Goal: Find specific page/section: Find specific page/section

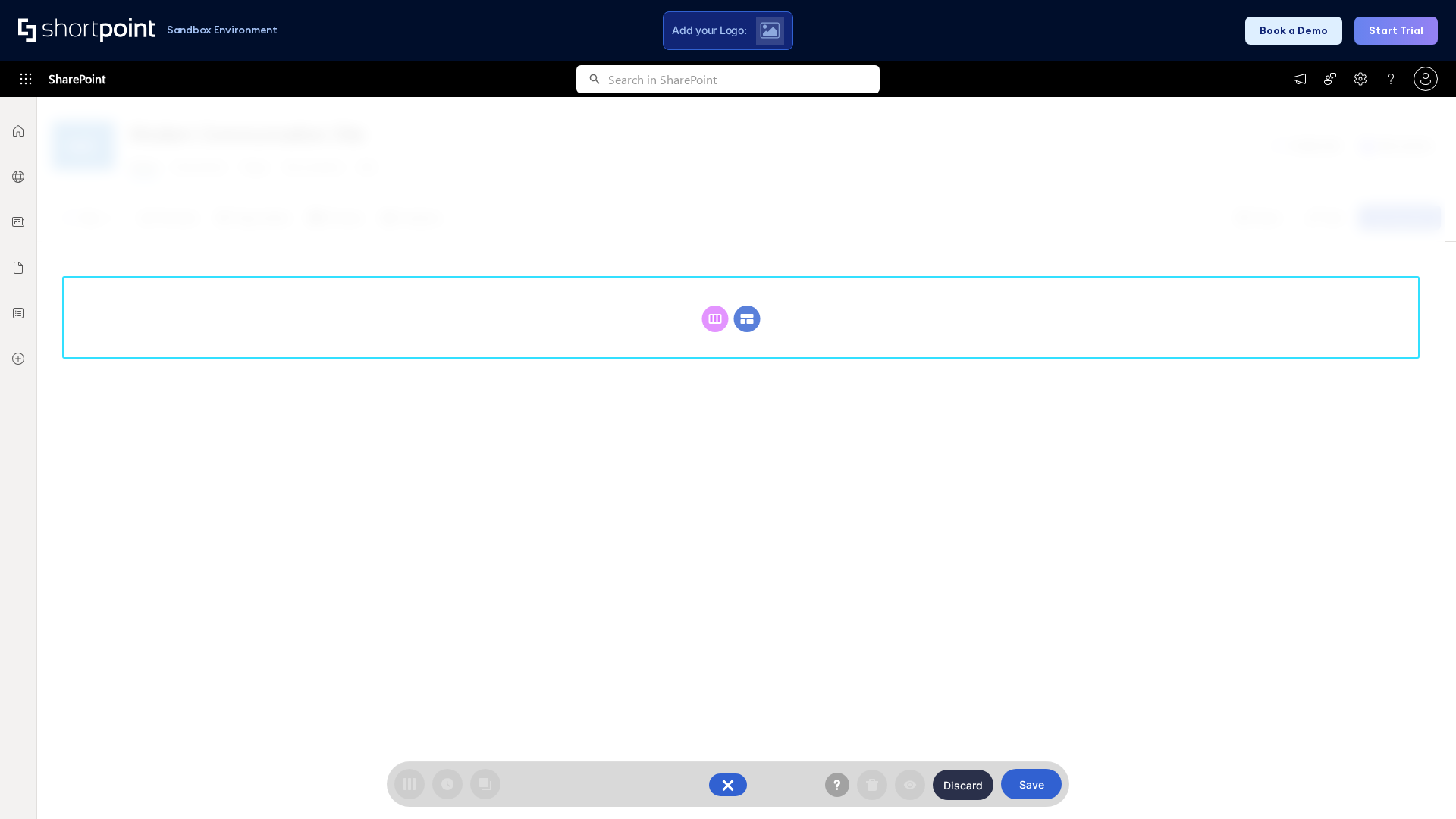
click at [747, 318] on circle at bounding box center [747, 318] width 27 height 27
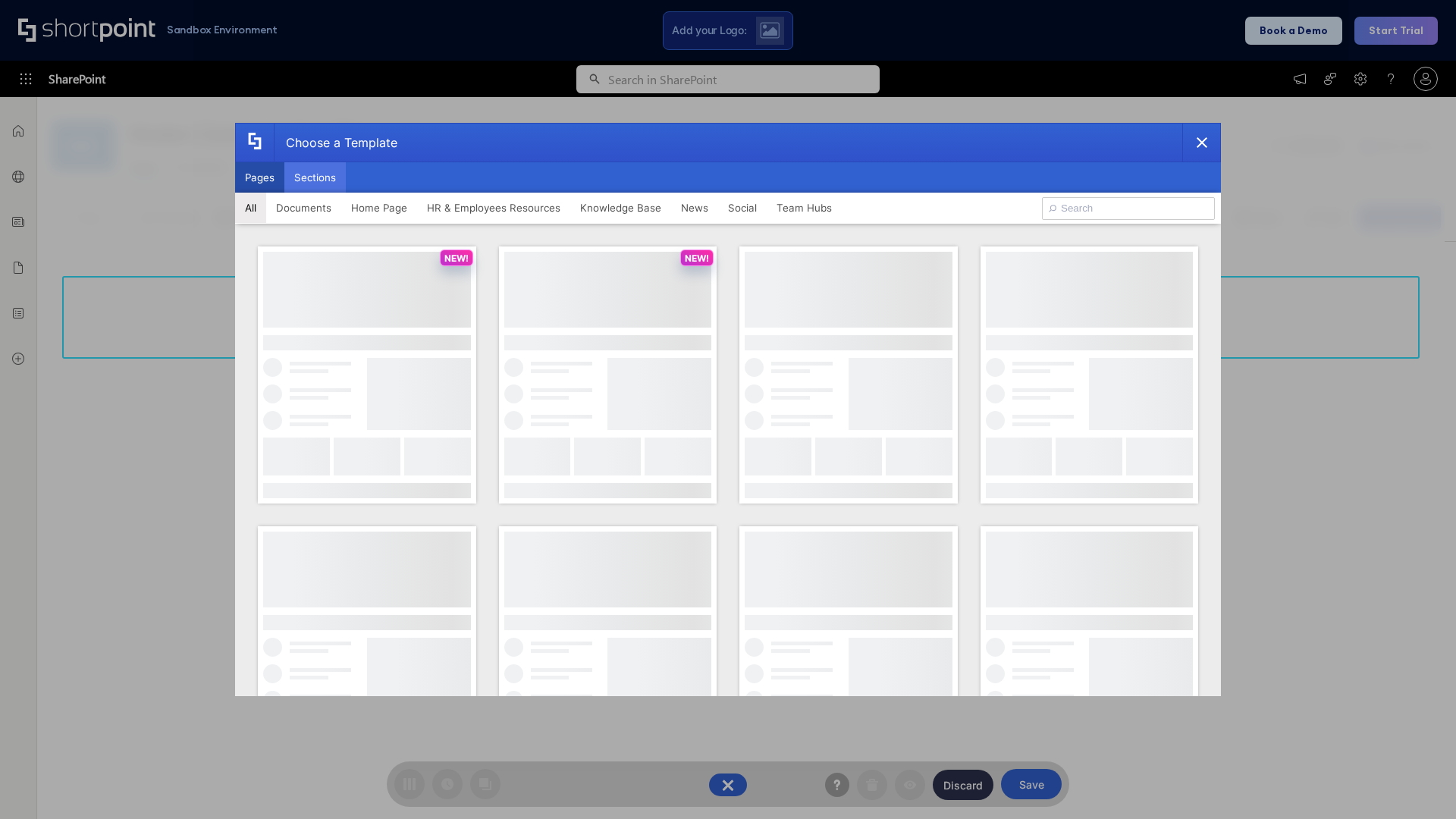
click at [314, 177] on button "Sections" at bounding box center [315, 177] width 61 height 31
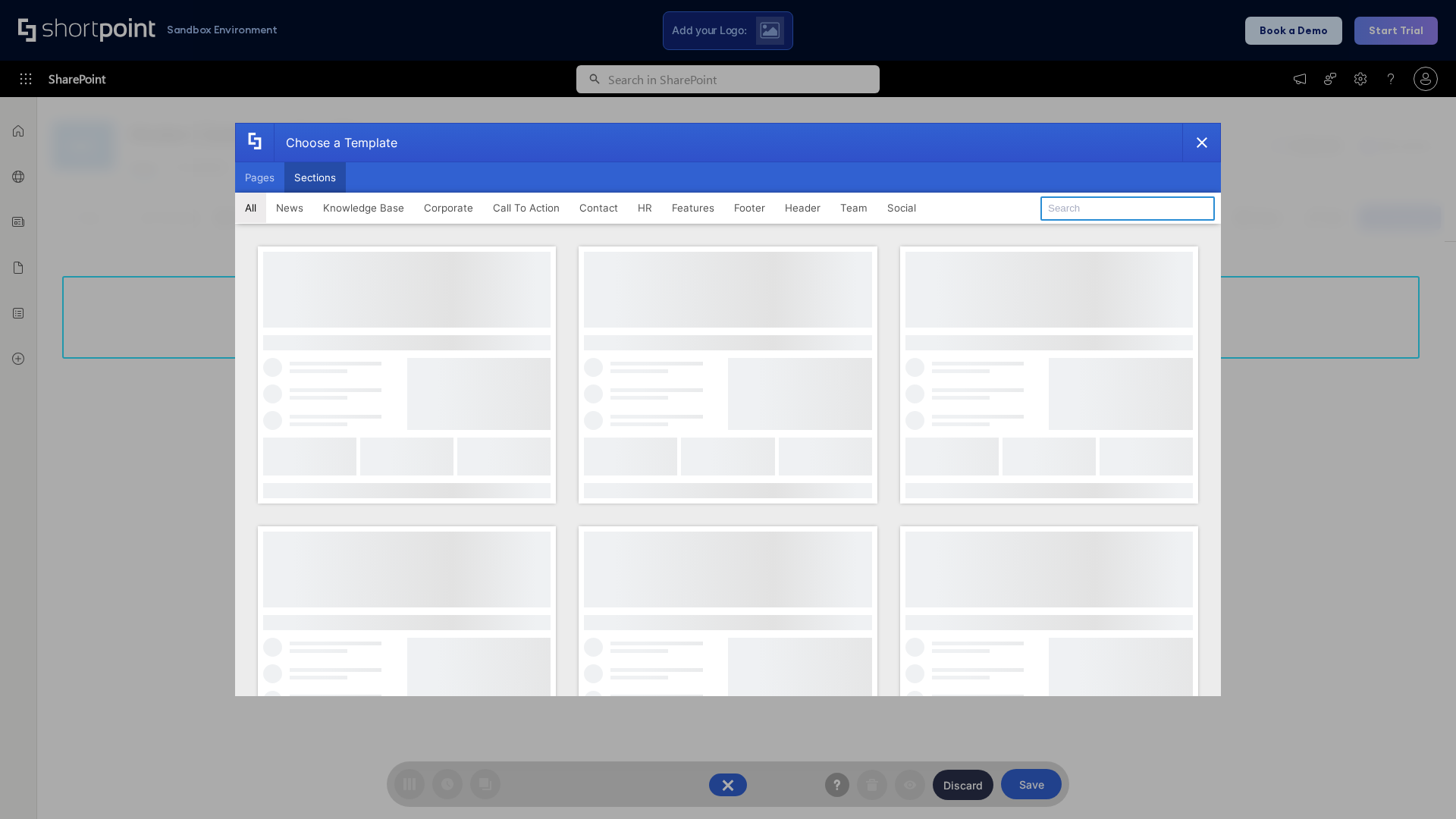
type input "Social News"
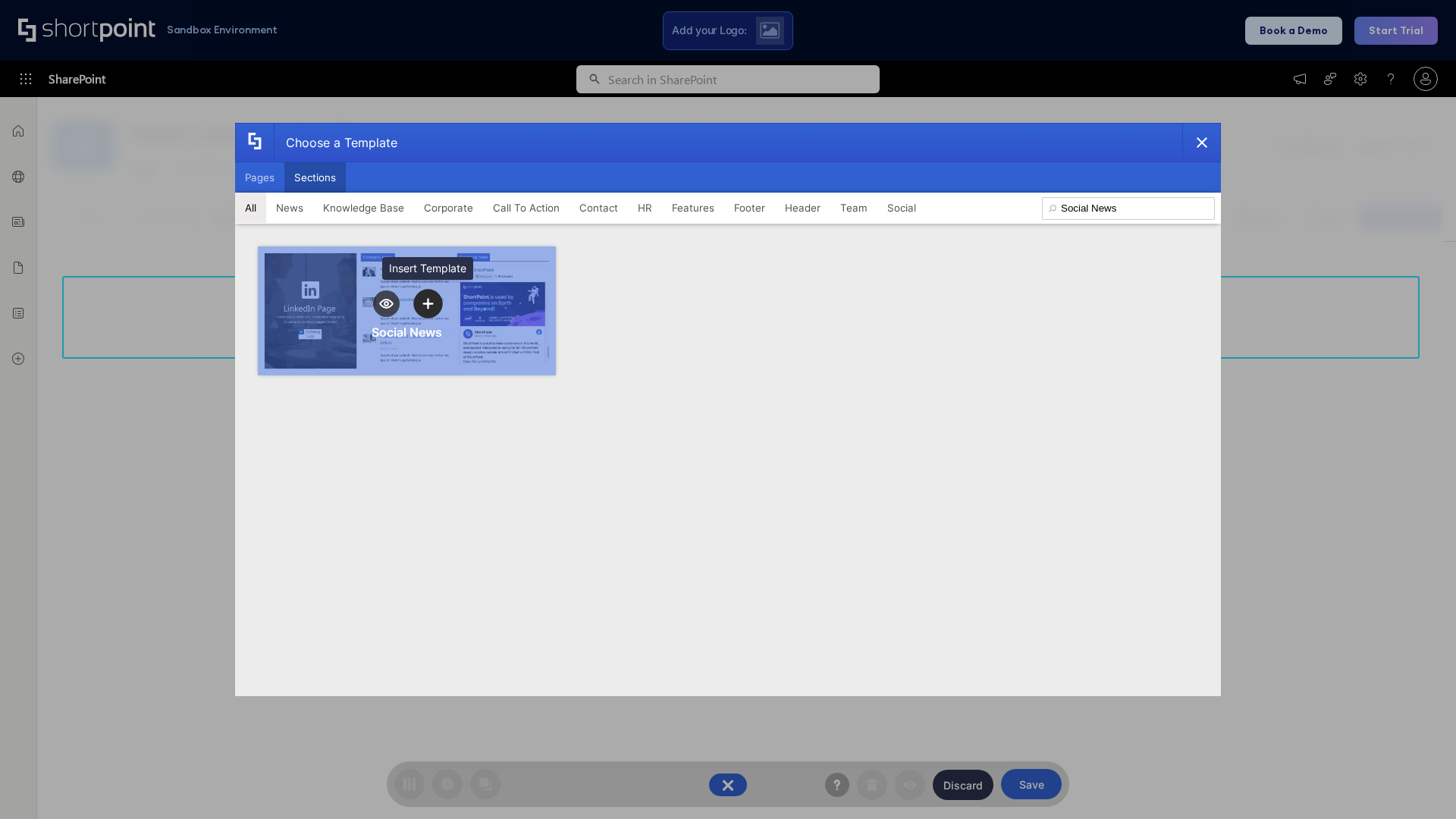
click at [427, 303] on icon "template selector" at bounding box center [427, 303] width 10 height 10
